Goal: Information Seeking & Learning: Learn about a topic

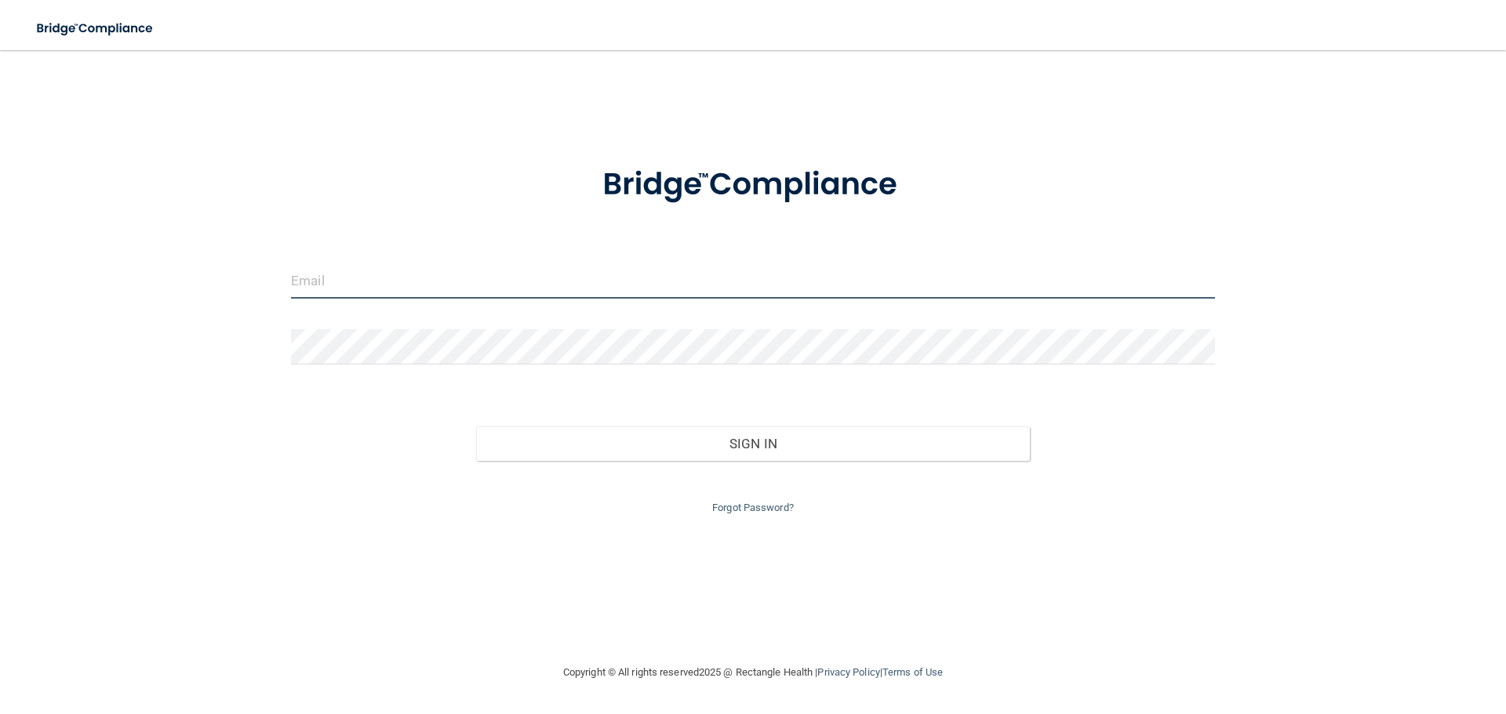
click at [550, 287] on input "email" at bounding box center [753, 280] width 924 height 35
click at [561, 274] on input "email" at bounding box center [753, 280] width 924 height 35
click at [334, 444] on div "Sign In" at bounding box center [752, 428] width 947 height 66
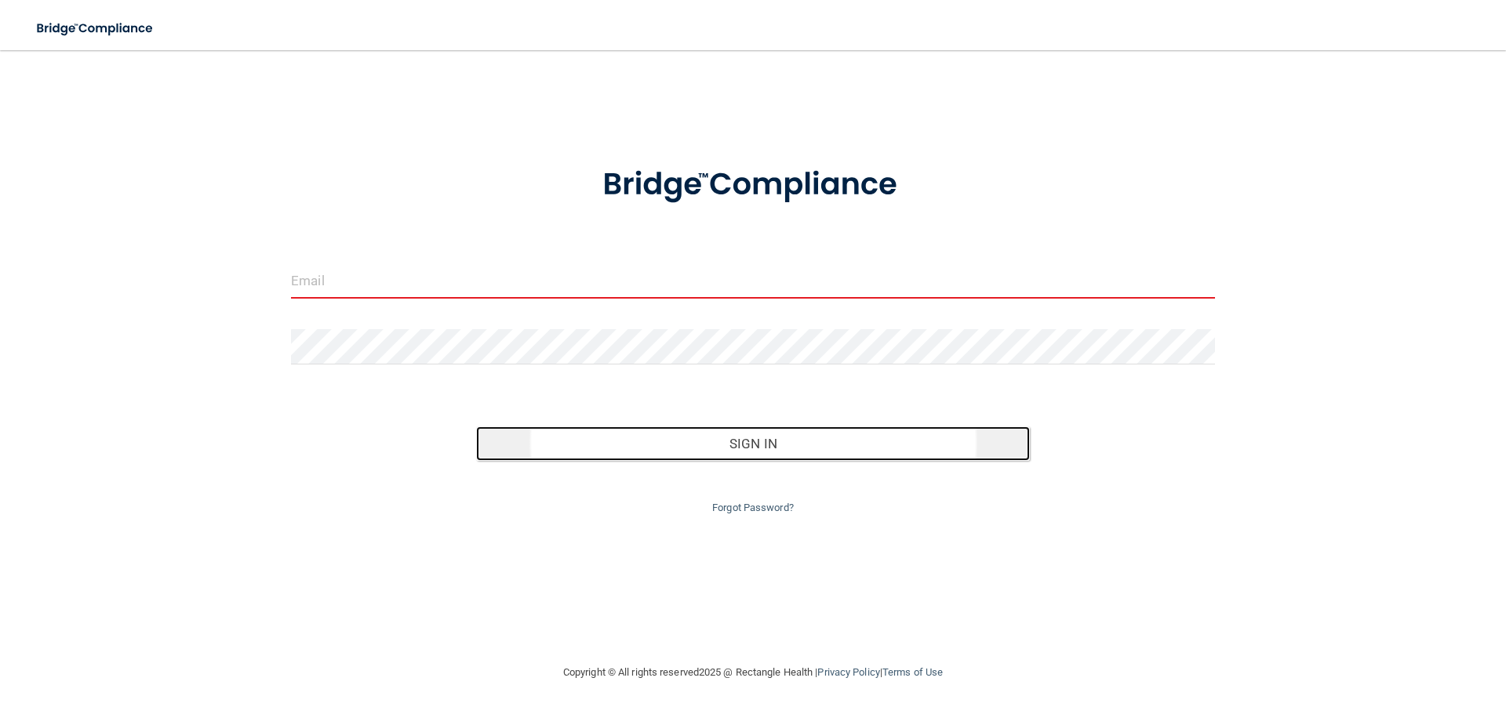
click at [778, 456] on button "Sign In" at bounding box center [753, 444] width 554 height 35
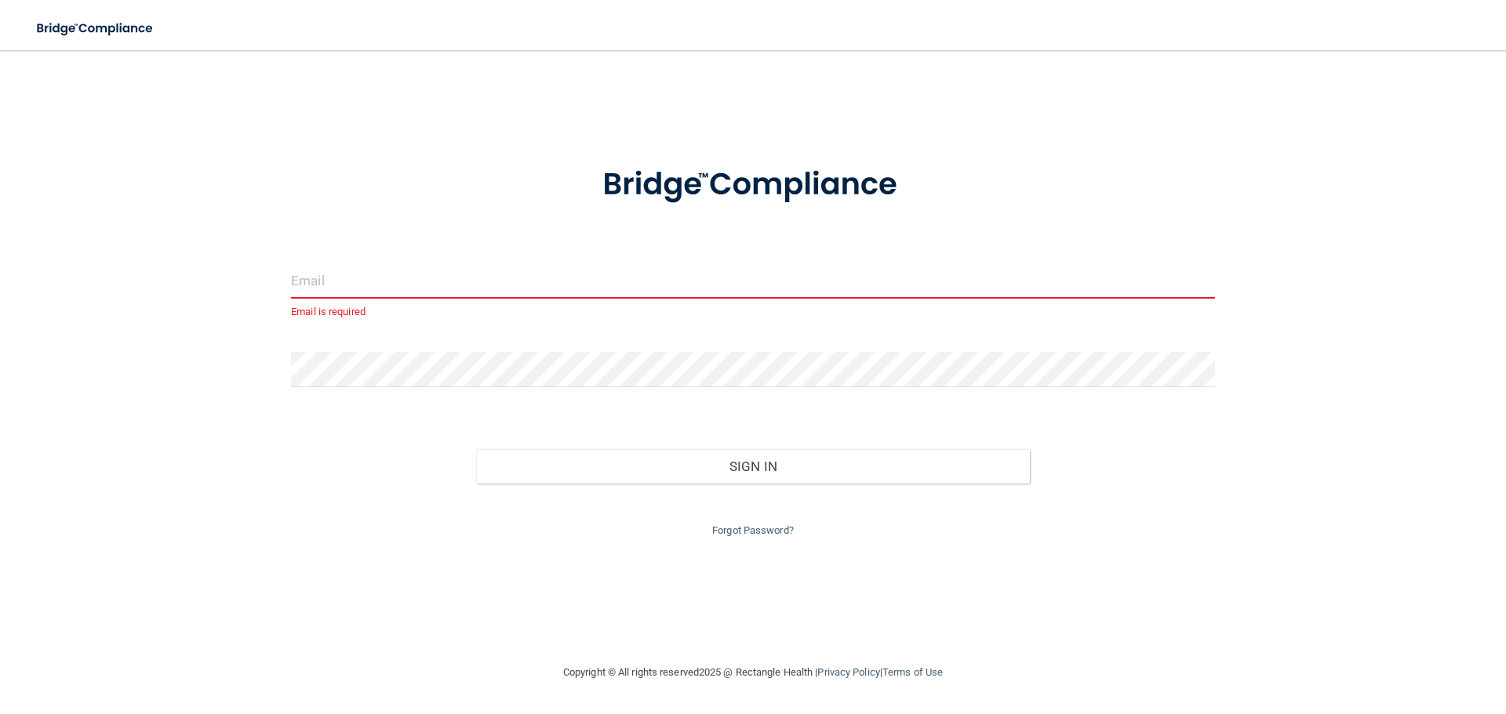
click at [379, 272] on input "email" at bounding box center [753, 280] width 924 height 35
click at [364, 283] on input "email" at bounding box center [753, 280] width 924 height 35
type input "Sha"
click at [1344, 180] on div "Sha The email address is invalid Invalid email/password. You don't have permiss…" at bounding box center [752, 357] width 1443 height 582
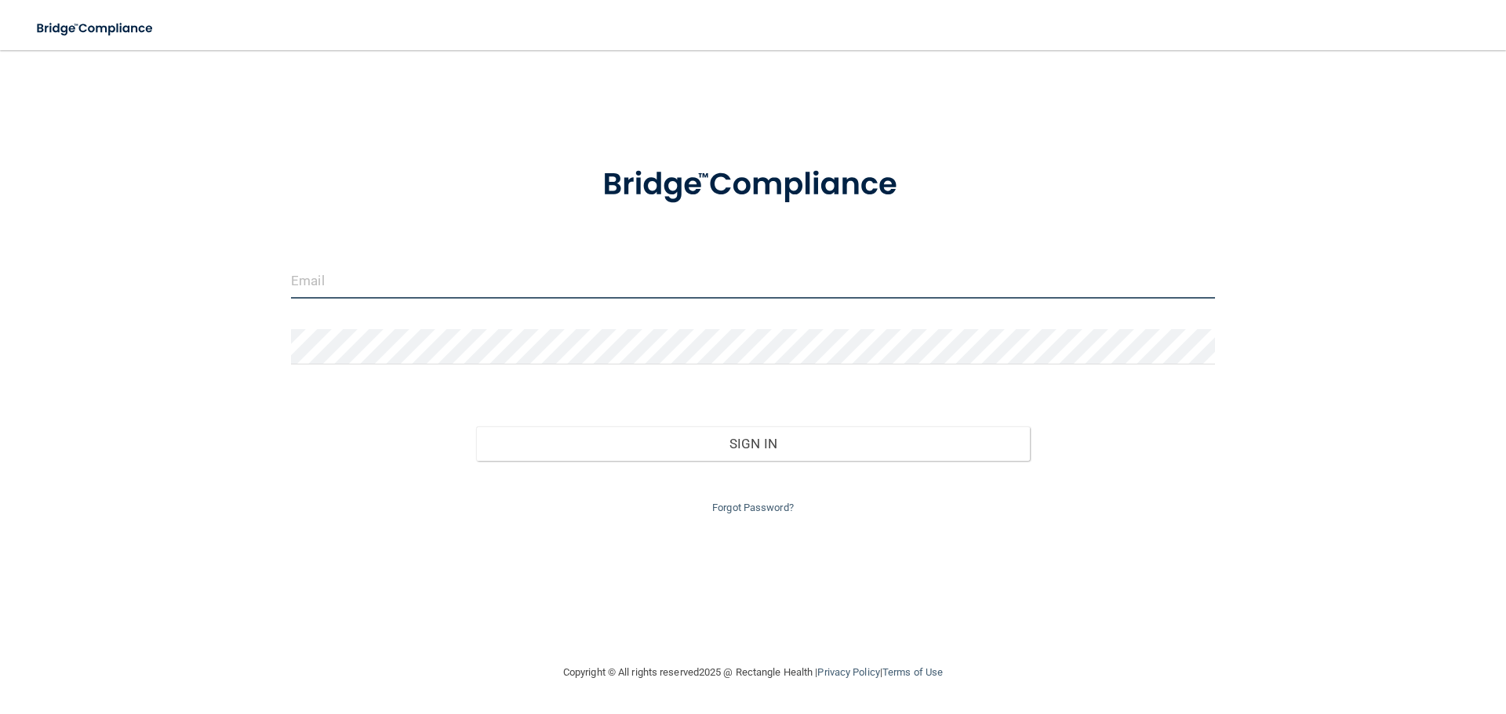
click at [342, 284] on input "email" at bounding box center [753, 280] width 924 height 35
type input "Sha64000!"
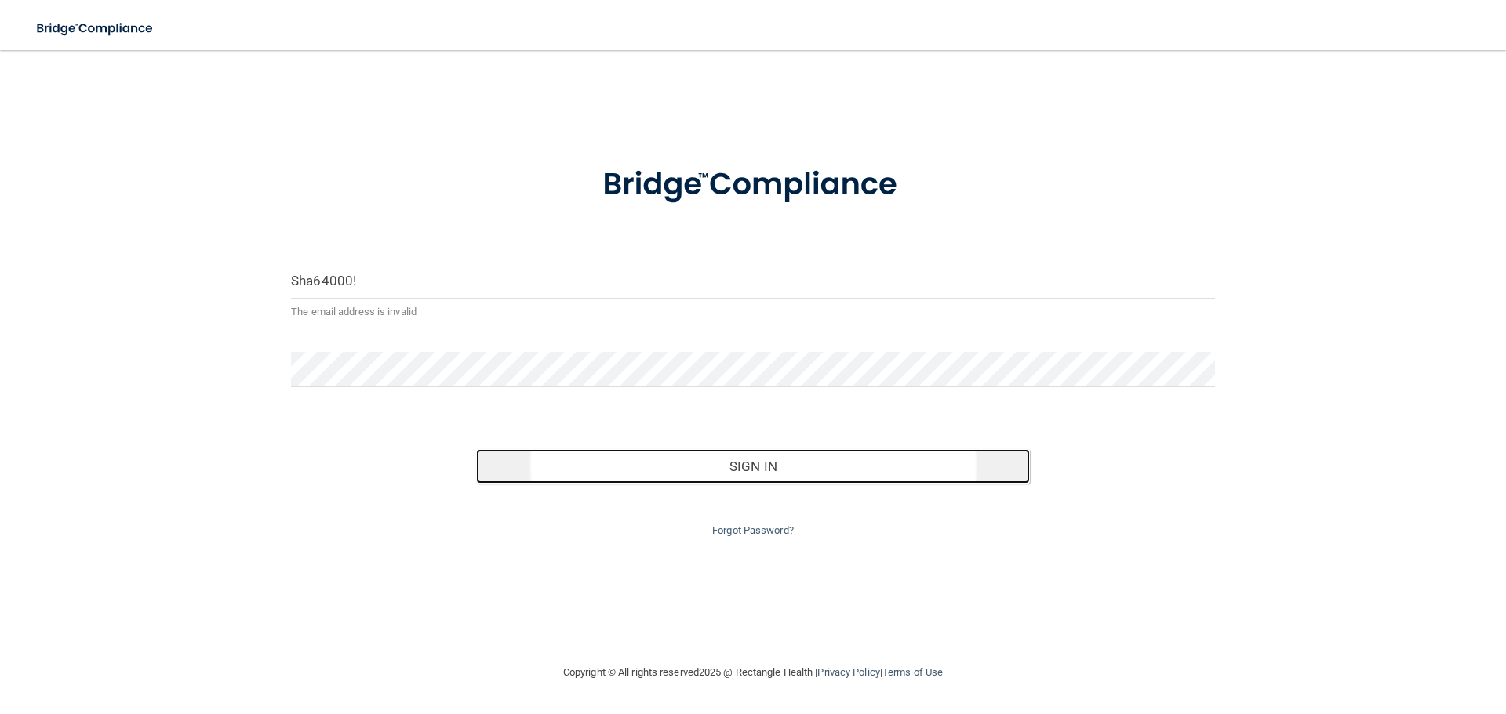
click at [759, 474] on button "Sign In" at bounding box center [753, 466] width 554 height 35
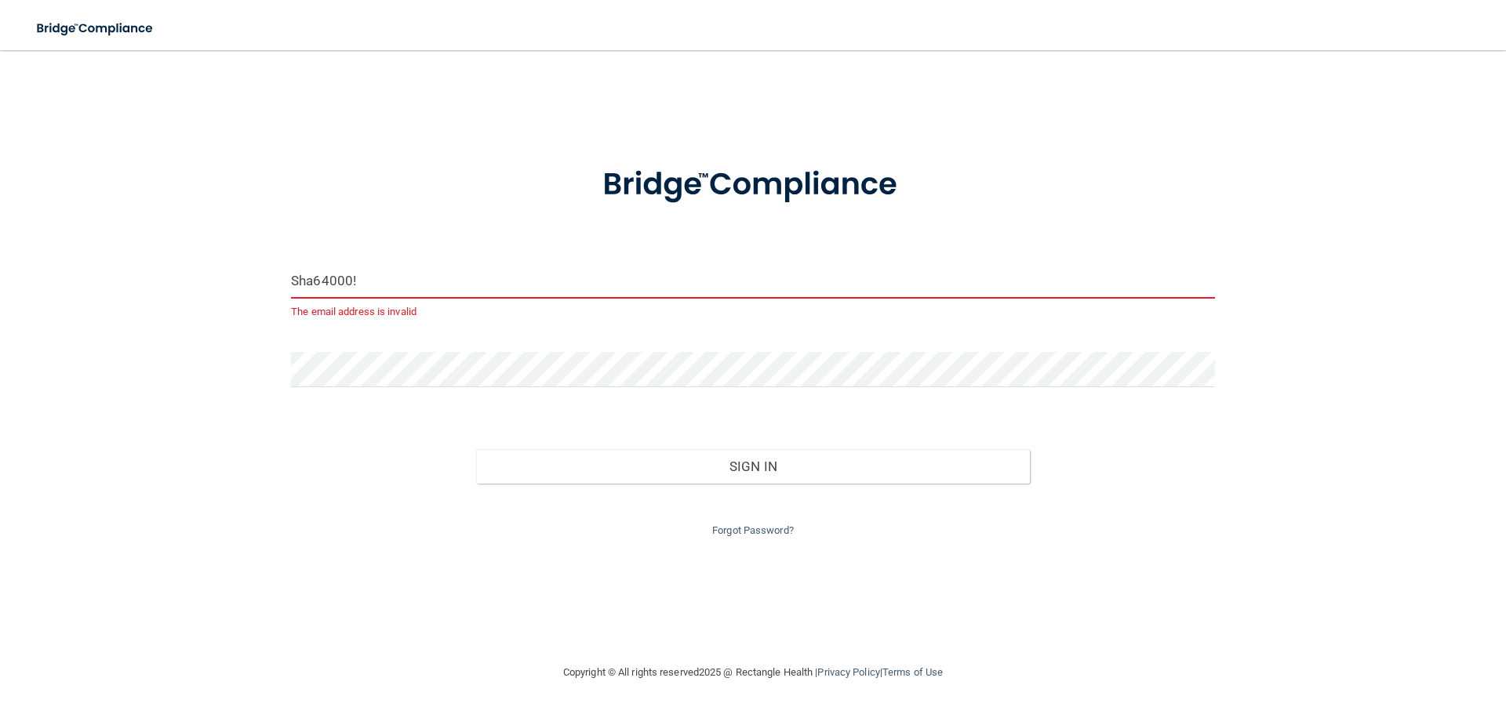
click at [398, 282] on input "Sha64000!" at bounding box center [753, 280] width 924 height 35
drag, startPoint x: 391, startPoint y: 280, endPoint x: 271, endPoint y: 273, distance: 120.2
click at [271, 273] on div "Sha64000! The email address is invalid Invalid email/password. You don't have p…" at bounding box center [752, 357] width 1443 height 582
click at [322, 288] on input "email" at bounding box center [753, 280] width 924 height 35
type input "sbibinagar@valleyoralsurgery.com"
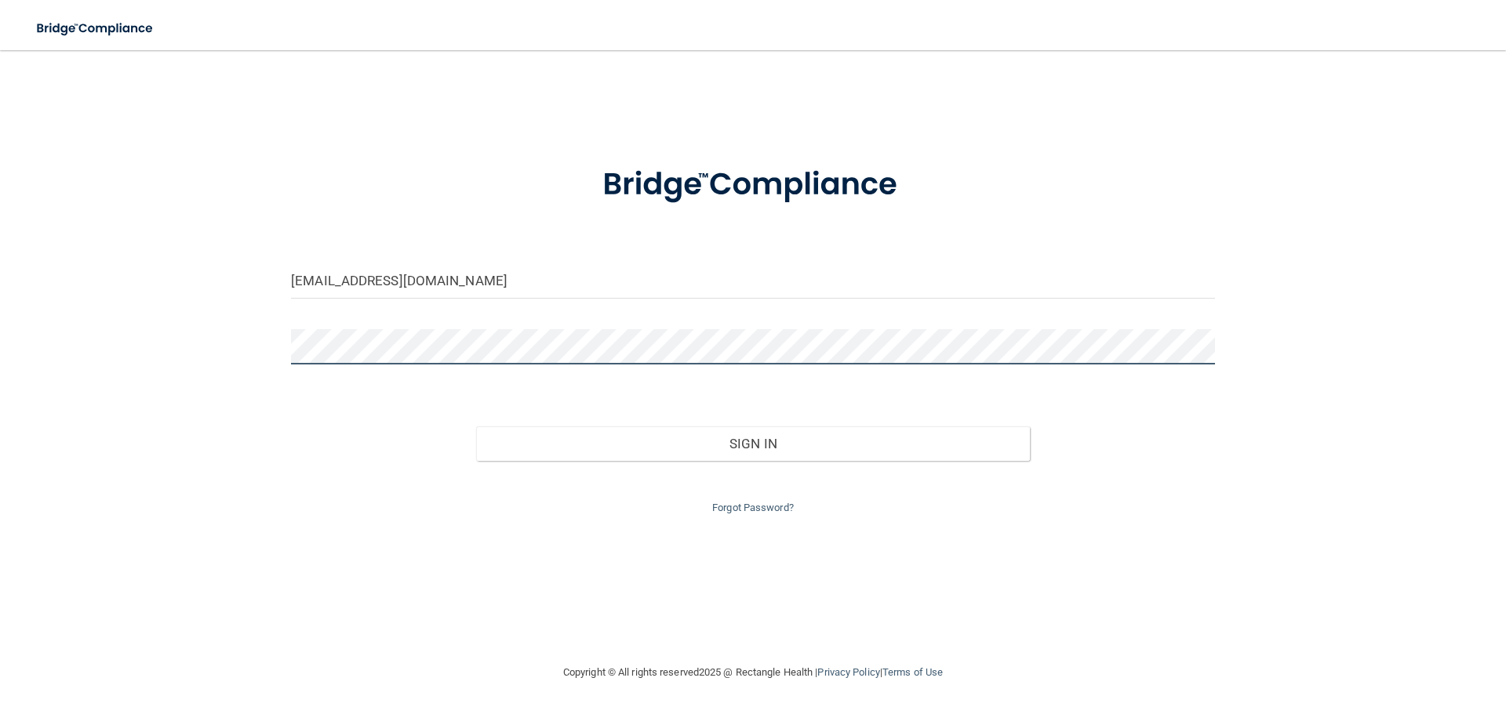
click at [290, 338] on div at bounding box center [752, 352] width 947 height 47
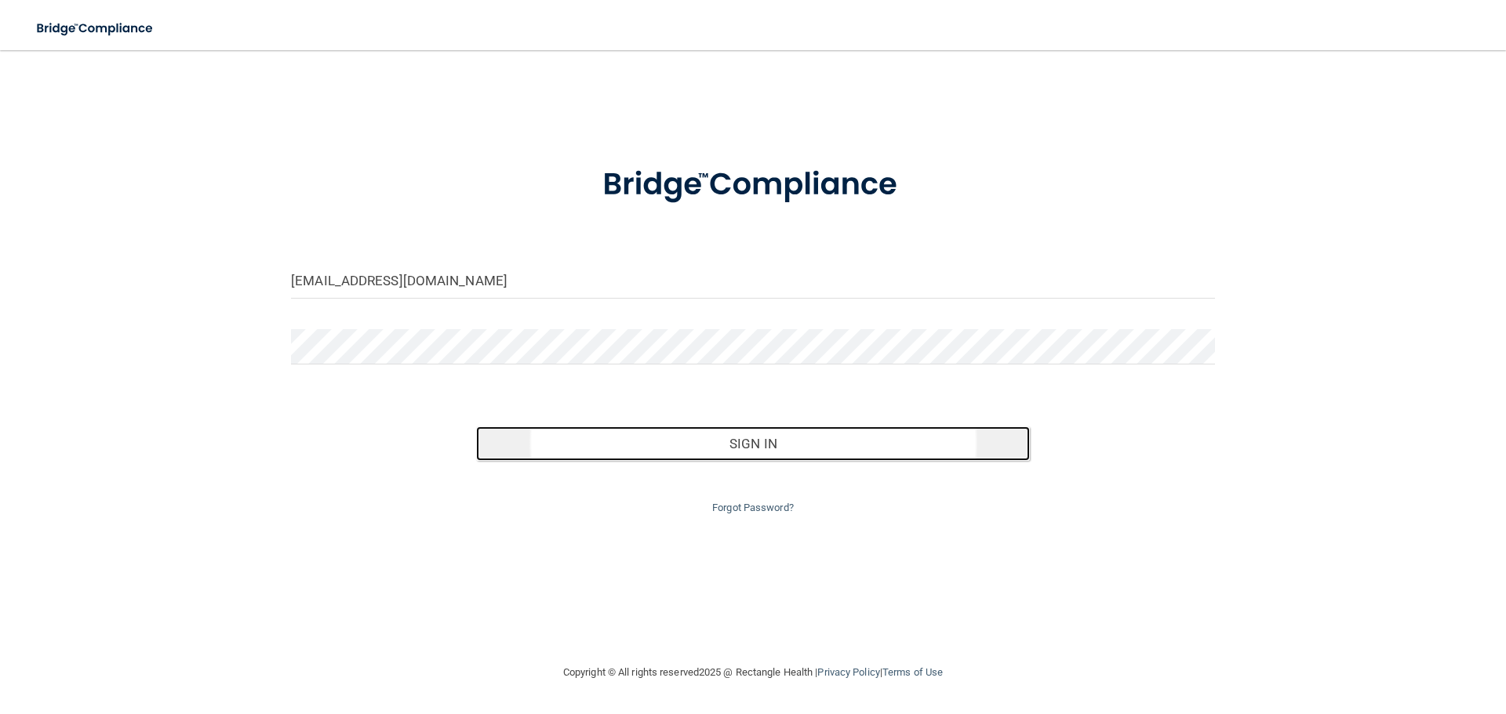
click at [805, 456] on button "Sign In" at bounding box center [753, 444] width 554 height 35
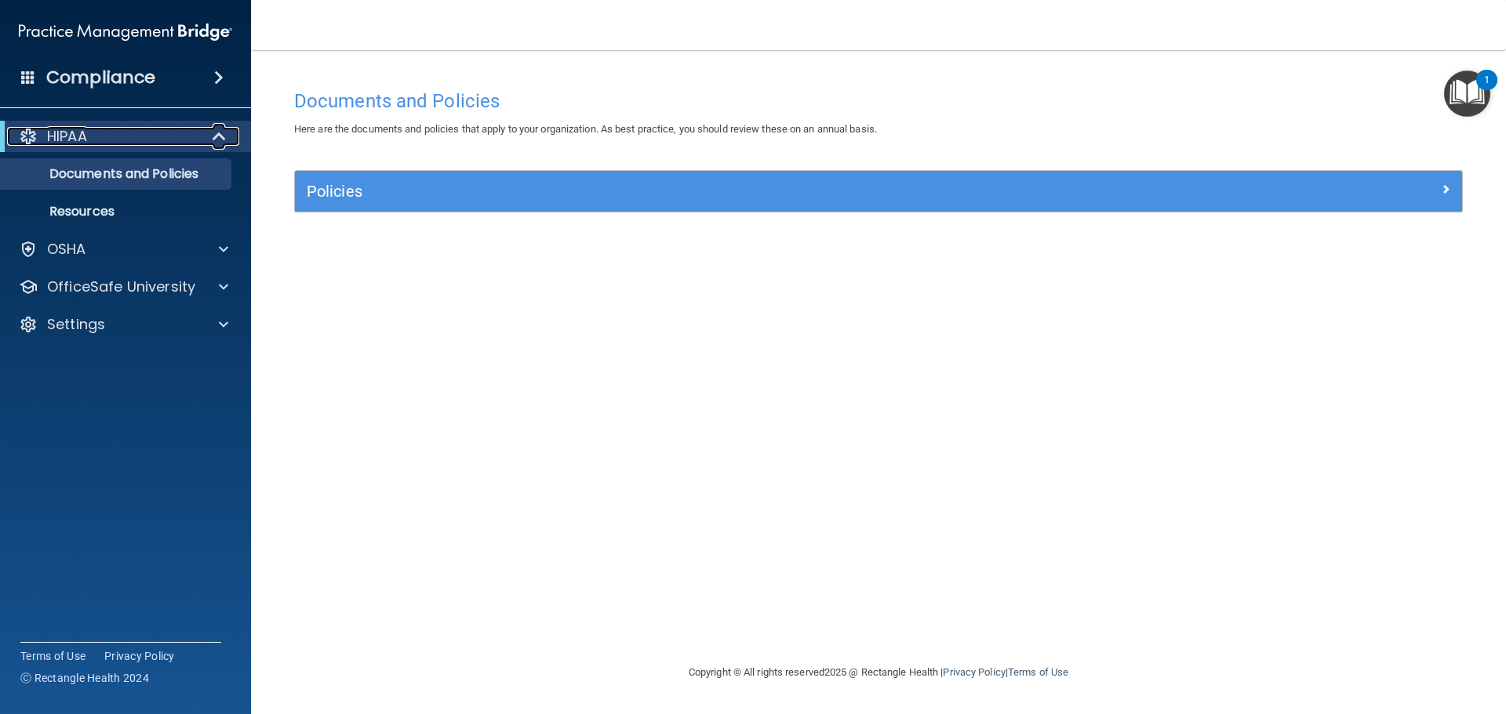
click at [110, 145] on div "HIPAA" at bounding box center [104, 136] width 194 height 19
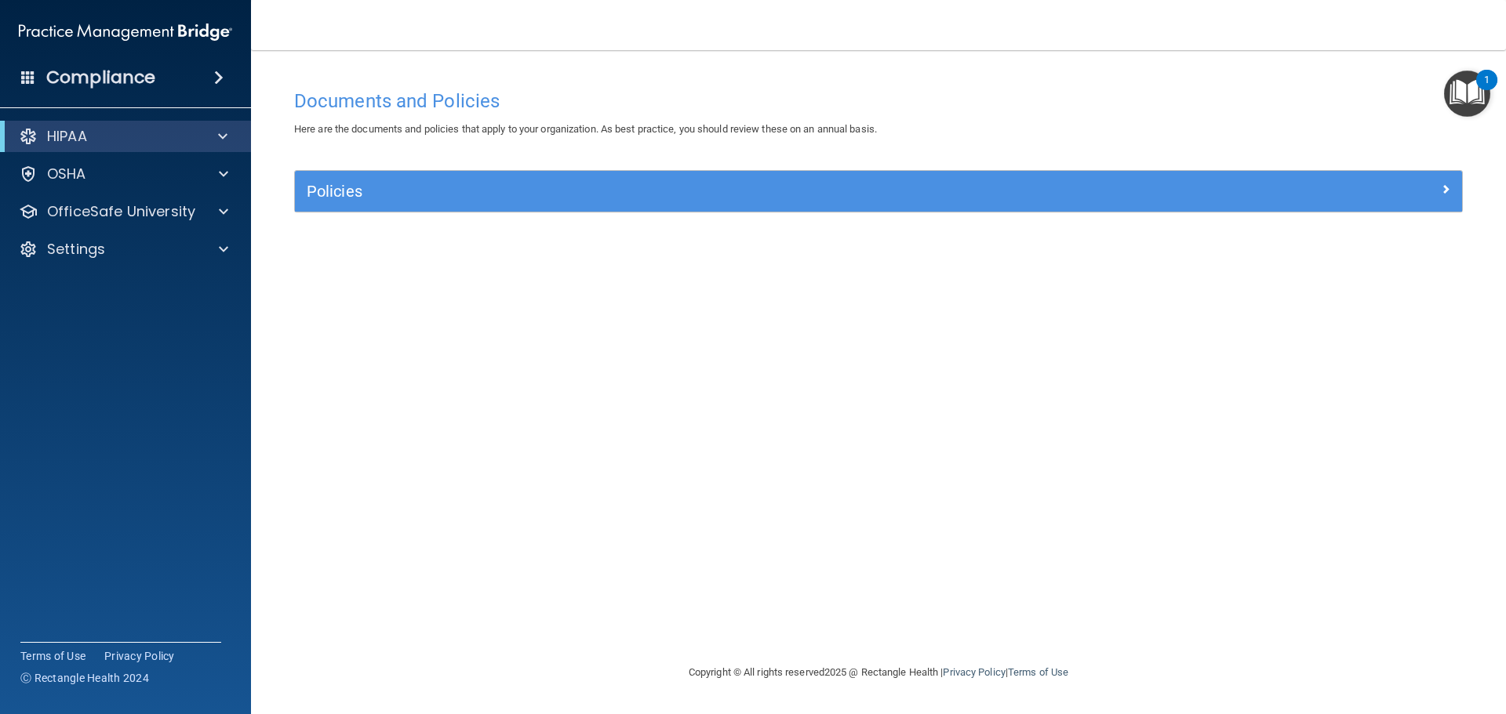
click at [1476, 93] on img "Open Resource Center, 1 new notification" at bounding box center [1467, 94] width 46 height 46
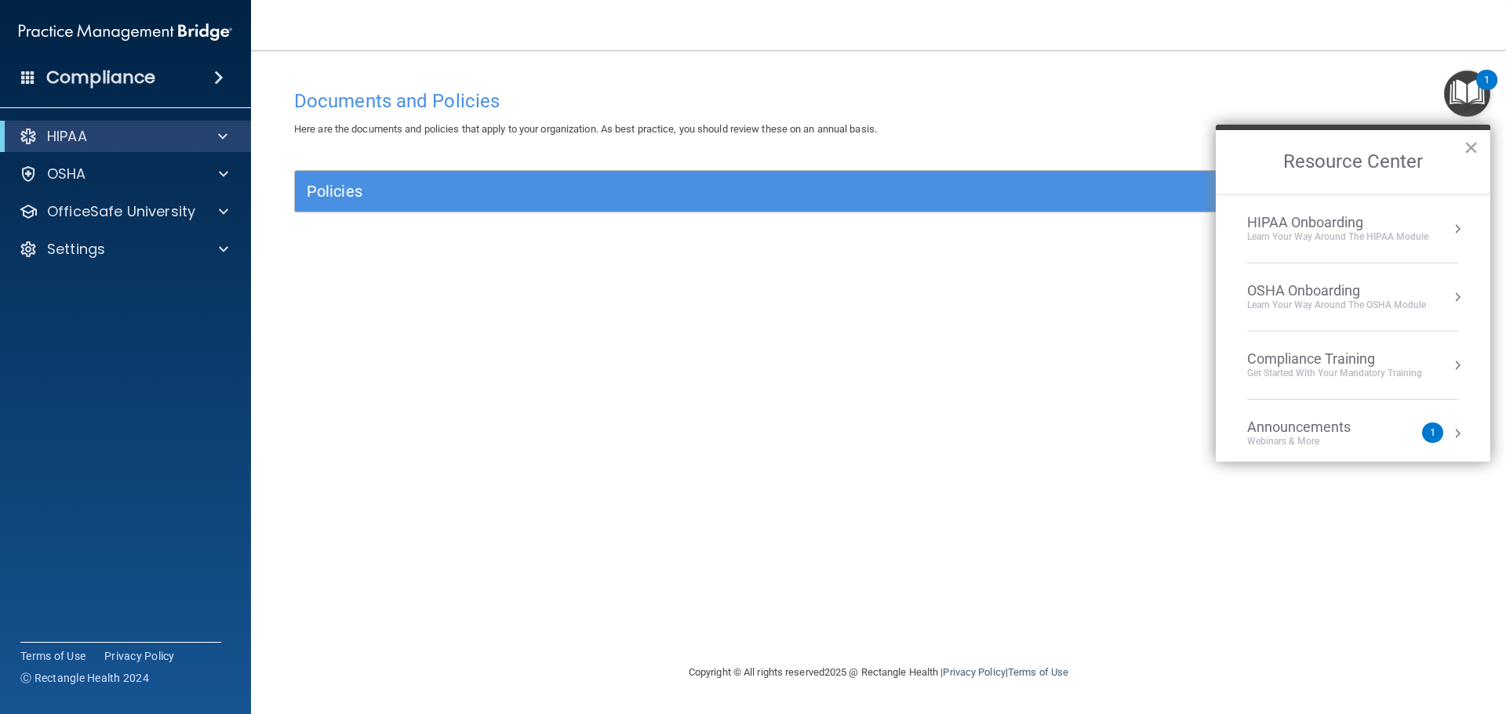
click at [1308, 221] on div "HIPAA Onboarding" at bounding box center [1337, 222] width 181 height 17
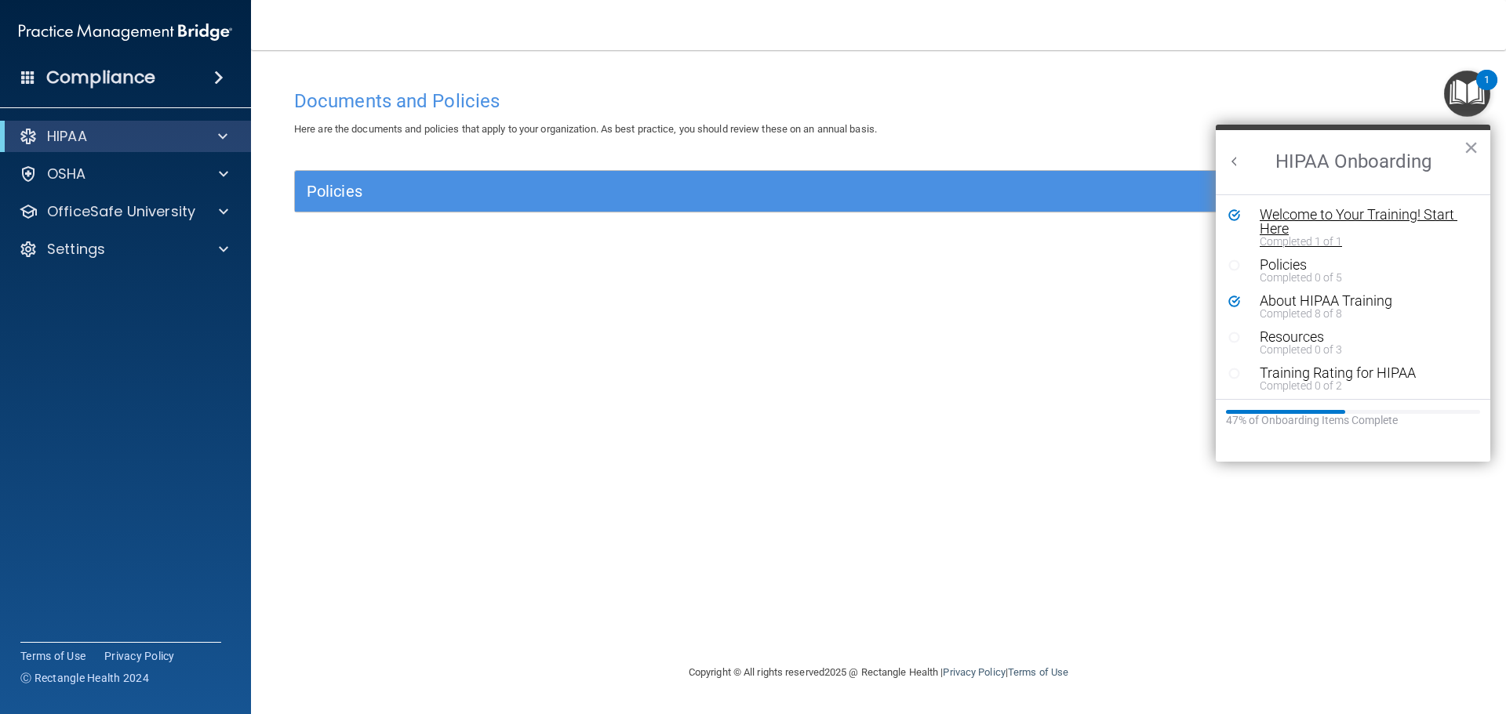
click at [1299, 220] on div "Welcome to Your Training! Start Here" at bounding box center [1358, 222] width 198 height 28
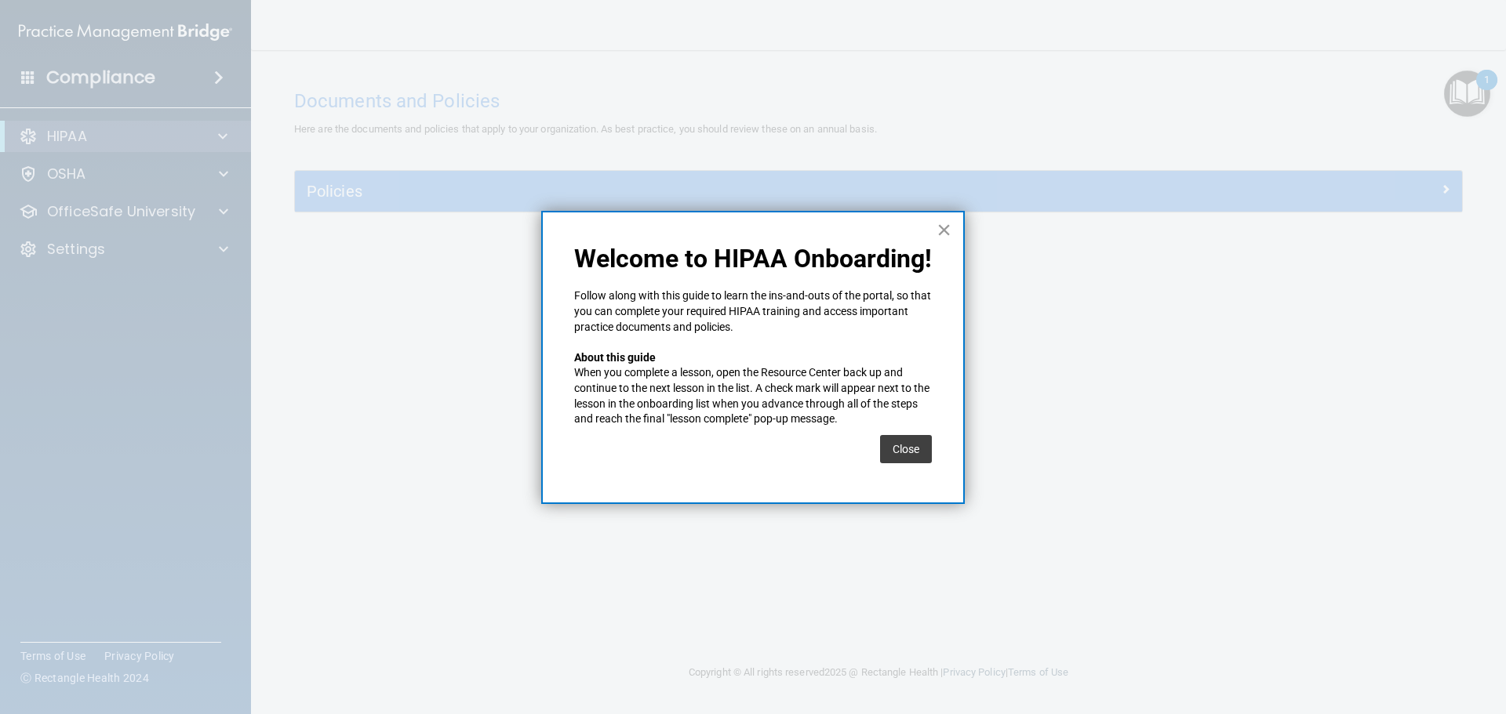
click at [943, 233] on button "×" at bounding box center [943, 229] width 15 height 25
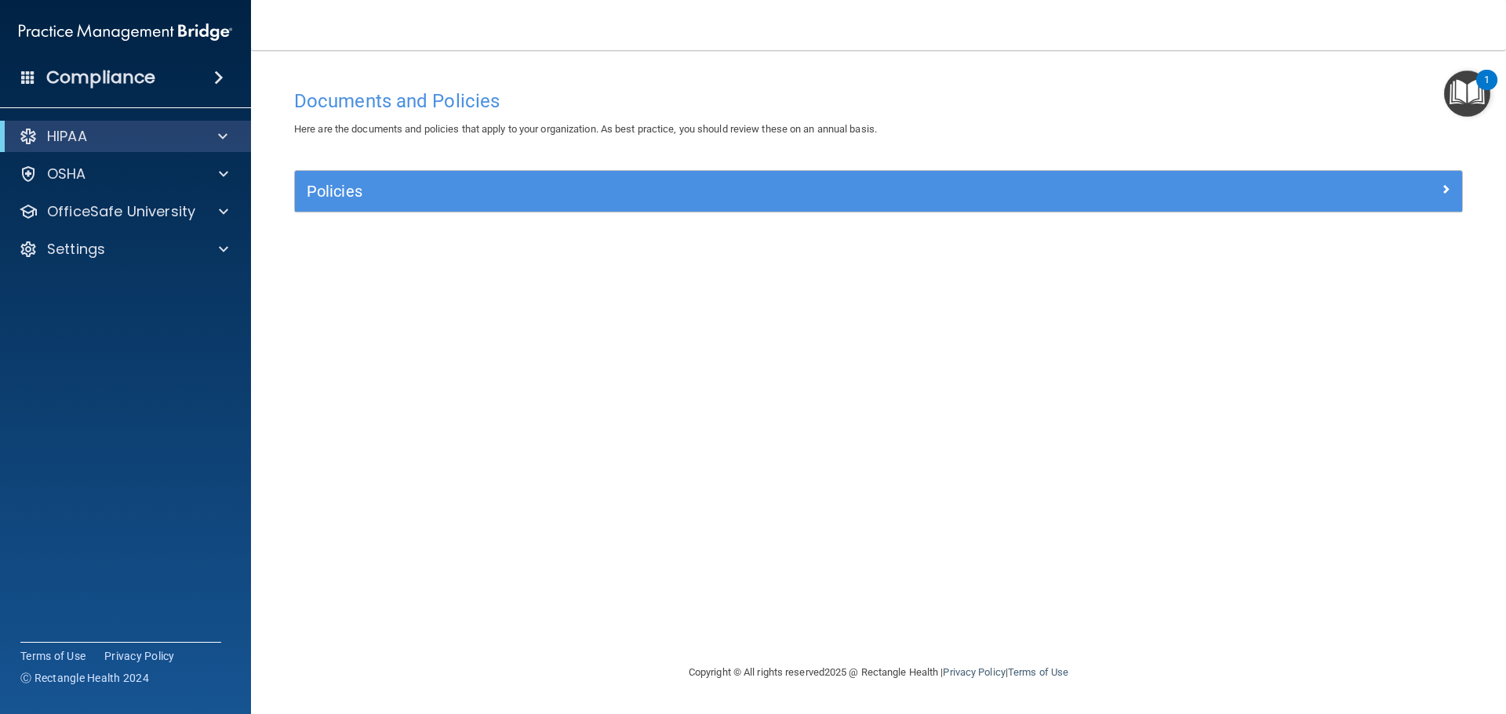
click at [1463, 83] on img "Open Resource Center, 1 new notification" at bounding box center [1467, 94] width 46 height 46
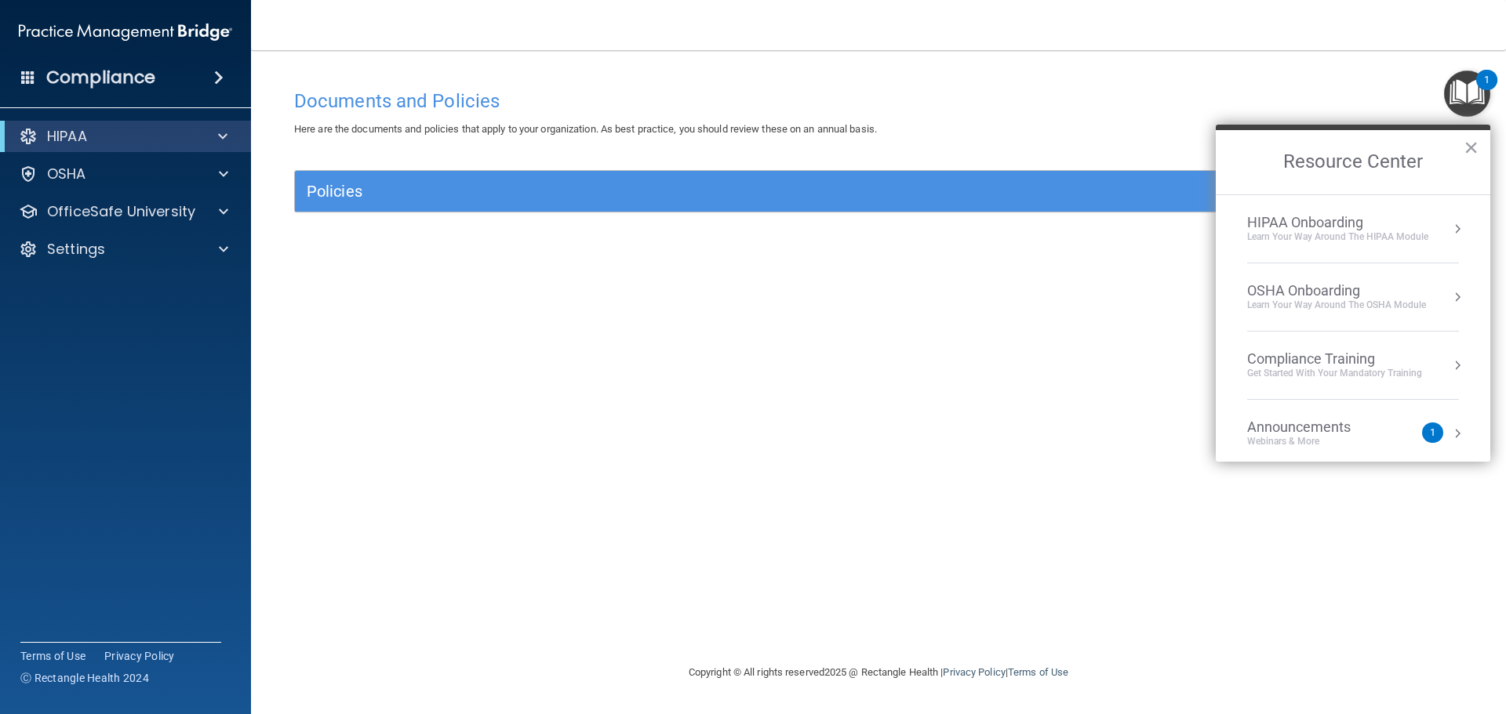
click at [1310, 362] on div "Compliance Training" at bounding box center [1334, 359] width 175 height 17
click at [1346, 226] on div "HIPAA Training for Members" at bounding box center [1315, 221] width 175 height 14
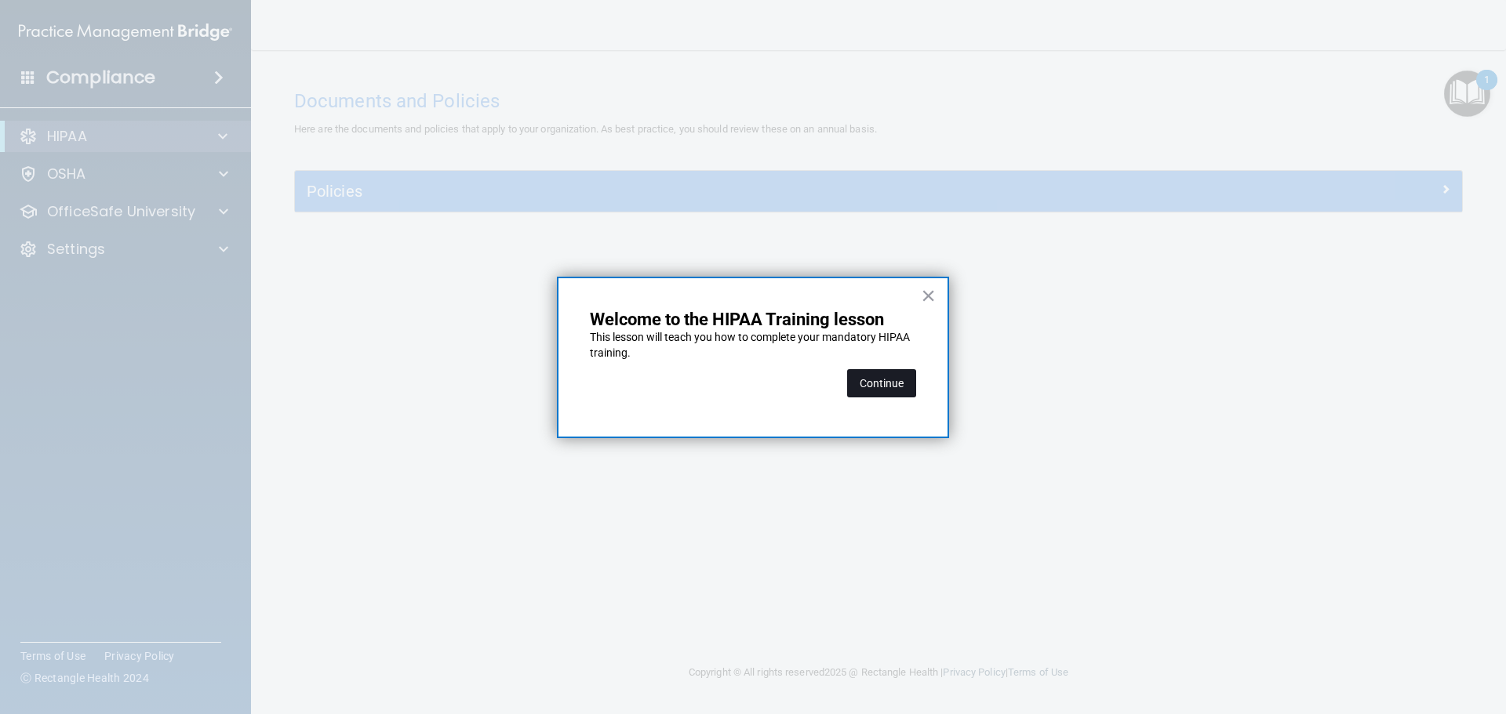
click at [896, 377] on button "Continue" at bounding box center [881, 383] width 69 height 28
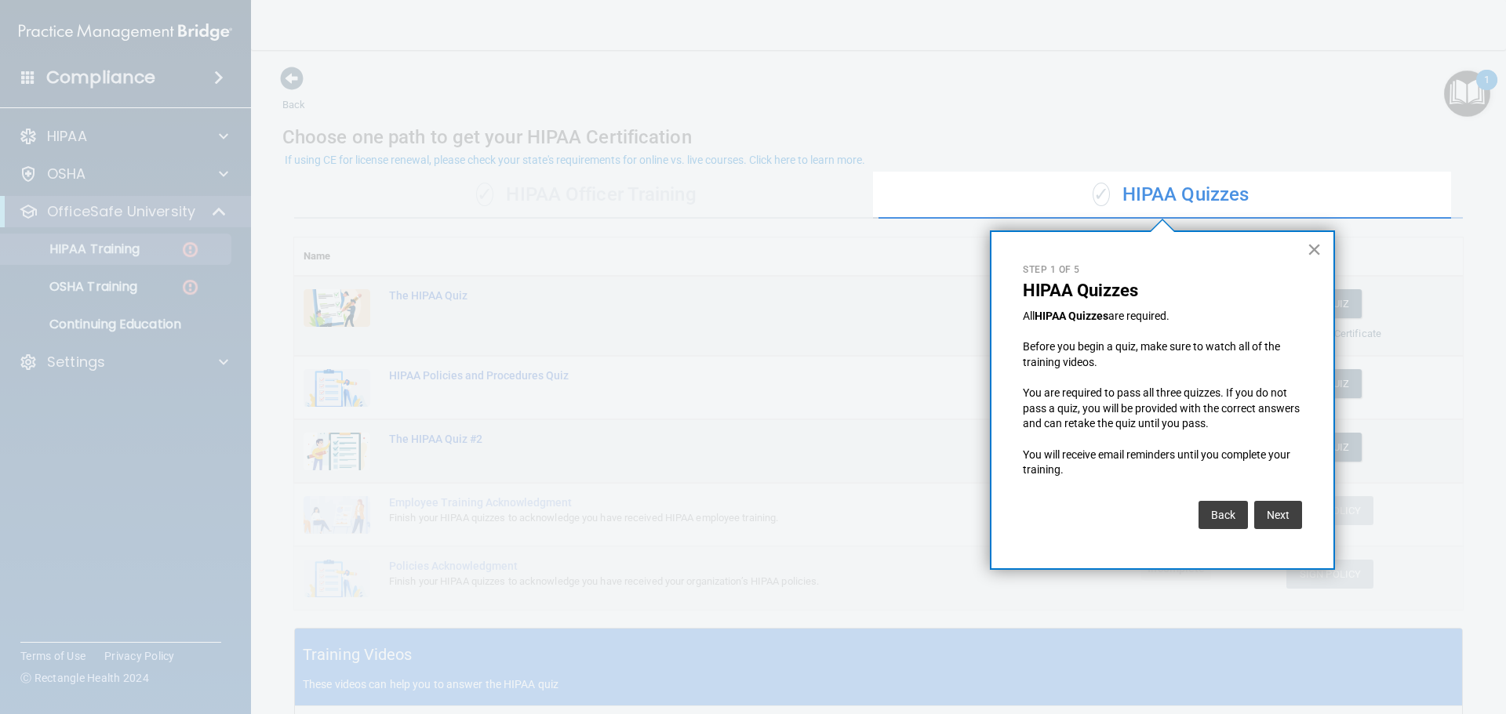
click at [1315, 254] on button "×" at bounding box center [1313, 249] width 15 height 25
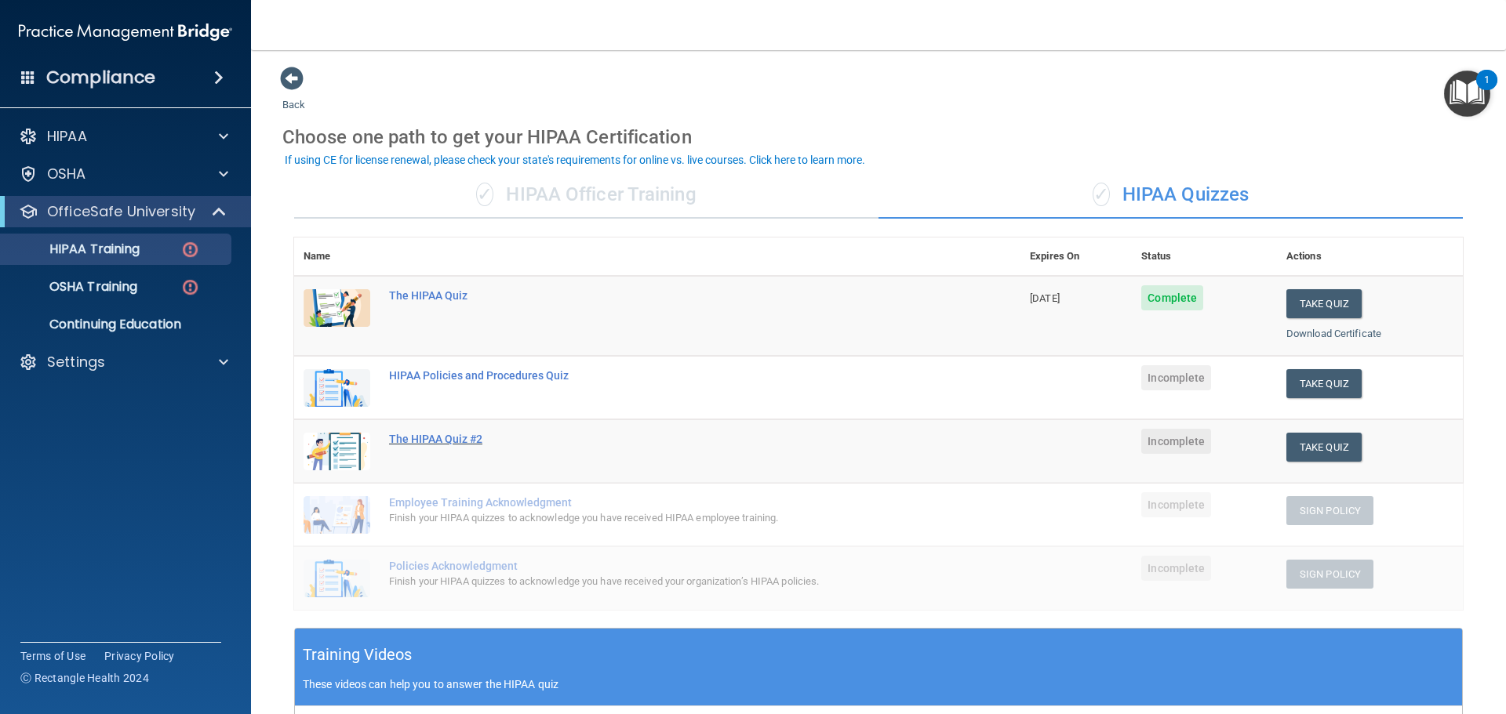
click at [460, 440] on div "The HIPAA Quiz #2" at bounding box center [665, 439] width 553 height 13
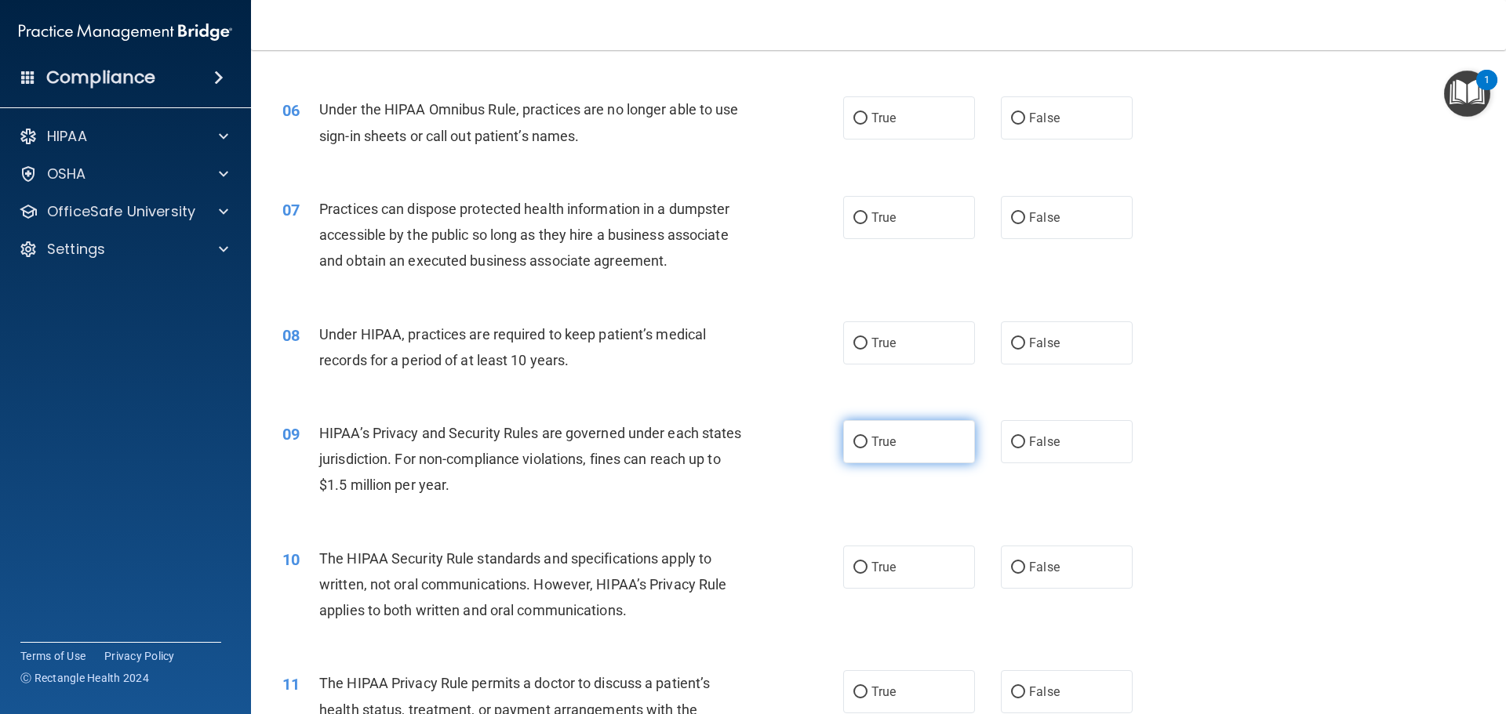
scroll to position [863, 0]
